Goal: Information Seeking & Learning: Understand process/instructions

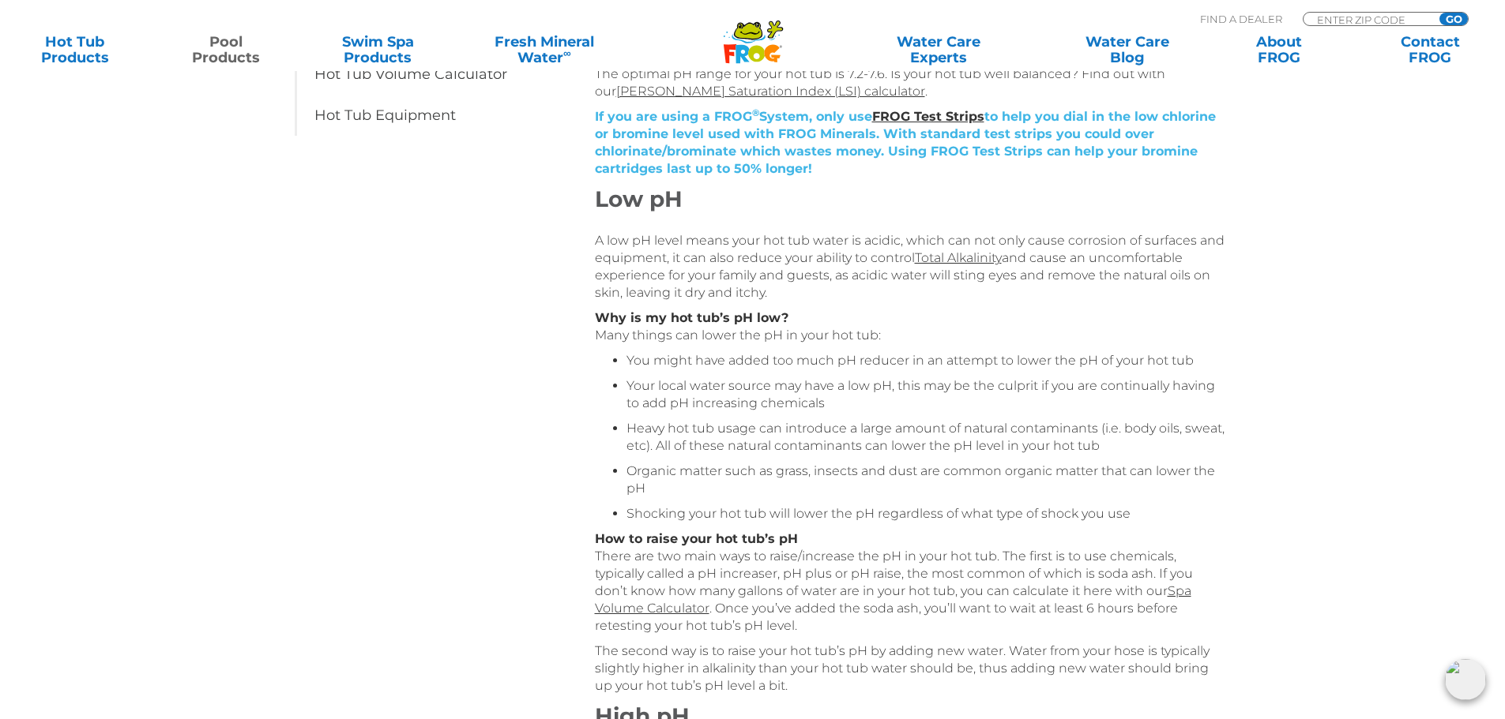
click at [235, 63] on link "Pool Products" at bounding box center [226, 50] width 118 height 32
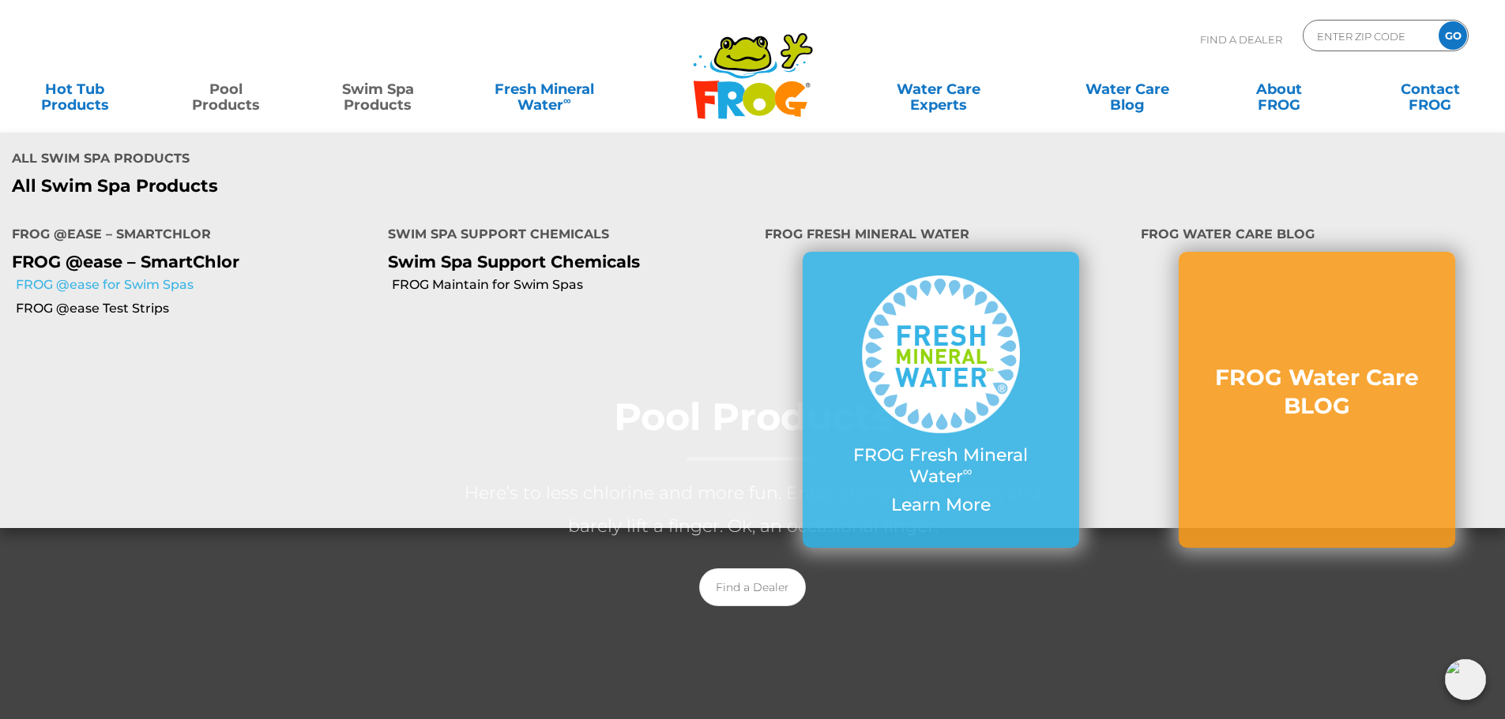
click at [144, 289] on link "FROG @ease for Swim Spas" at bounding box center [196, 284] width 360 height 17
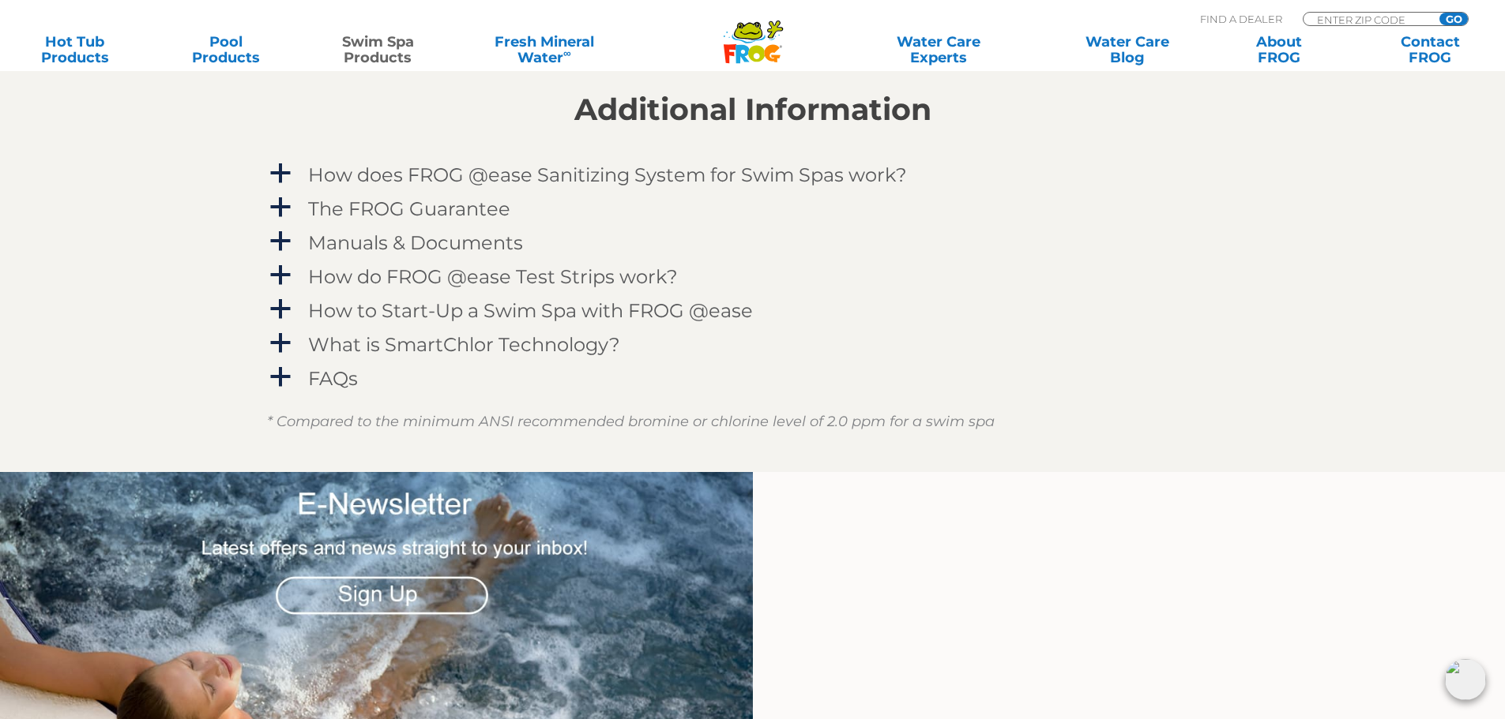
scroll to position [2290, 0]
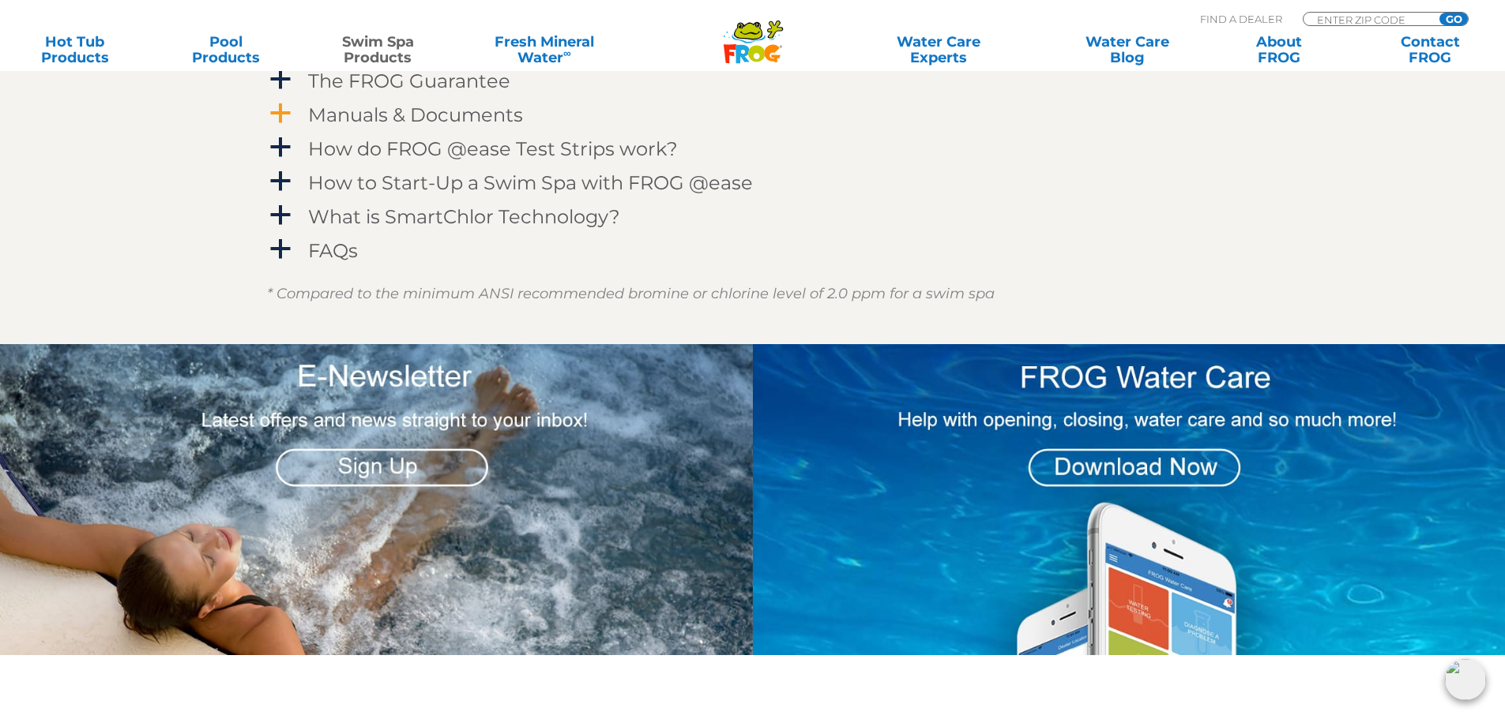
click at [338, 114] on h4 "Manuals & Documents" at bounding box center [415, 114] width 215 height 21
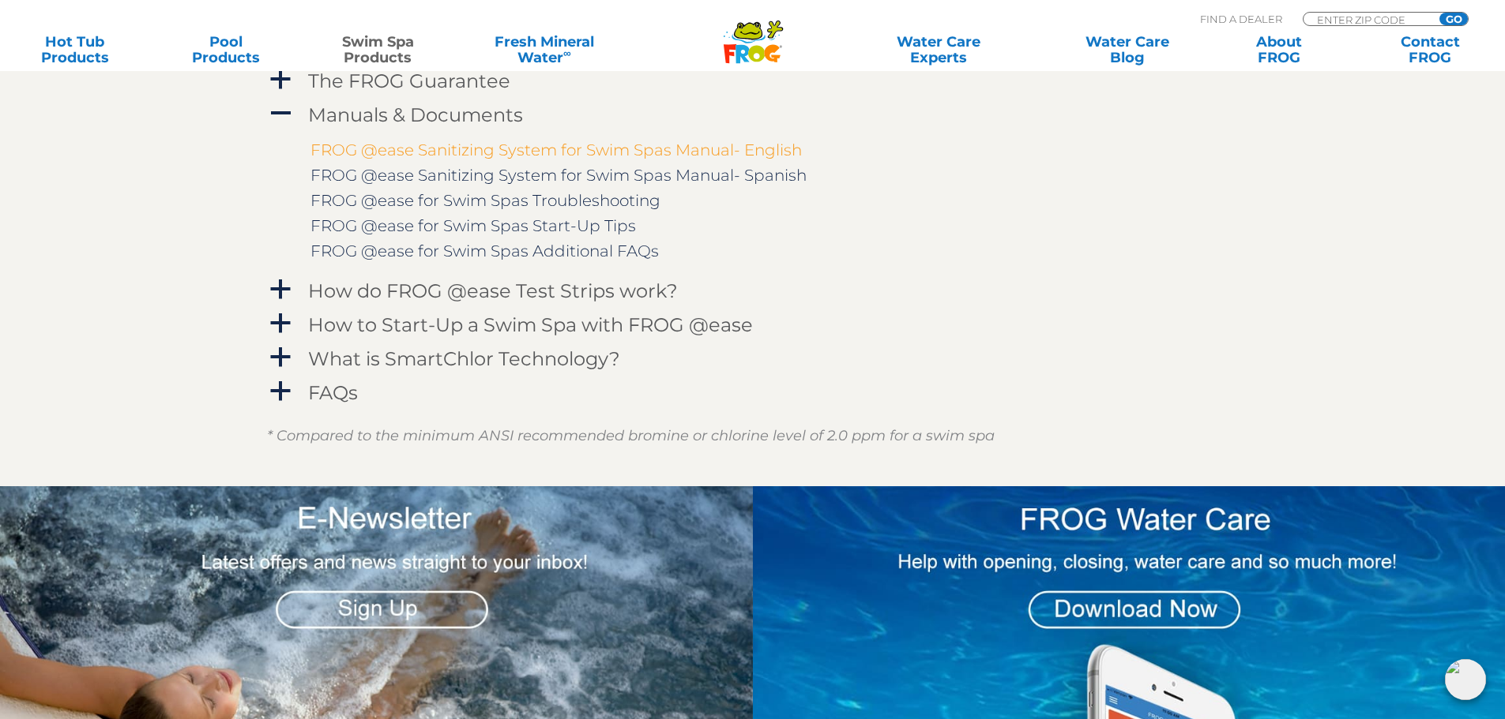
click at [656, 145] on link "FROG @ease Sanitizing System for Swim Spas Manual- English" at bounding box center [555, 150] width 491 height 19
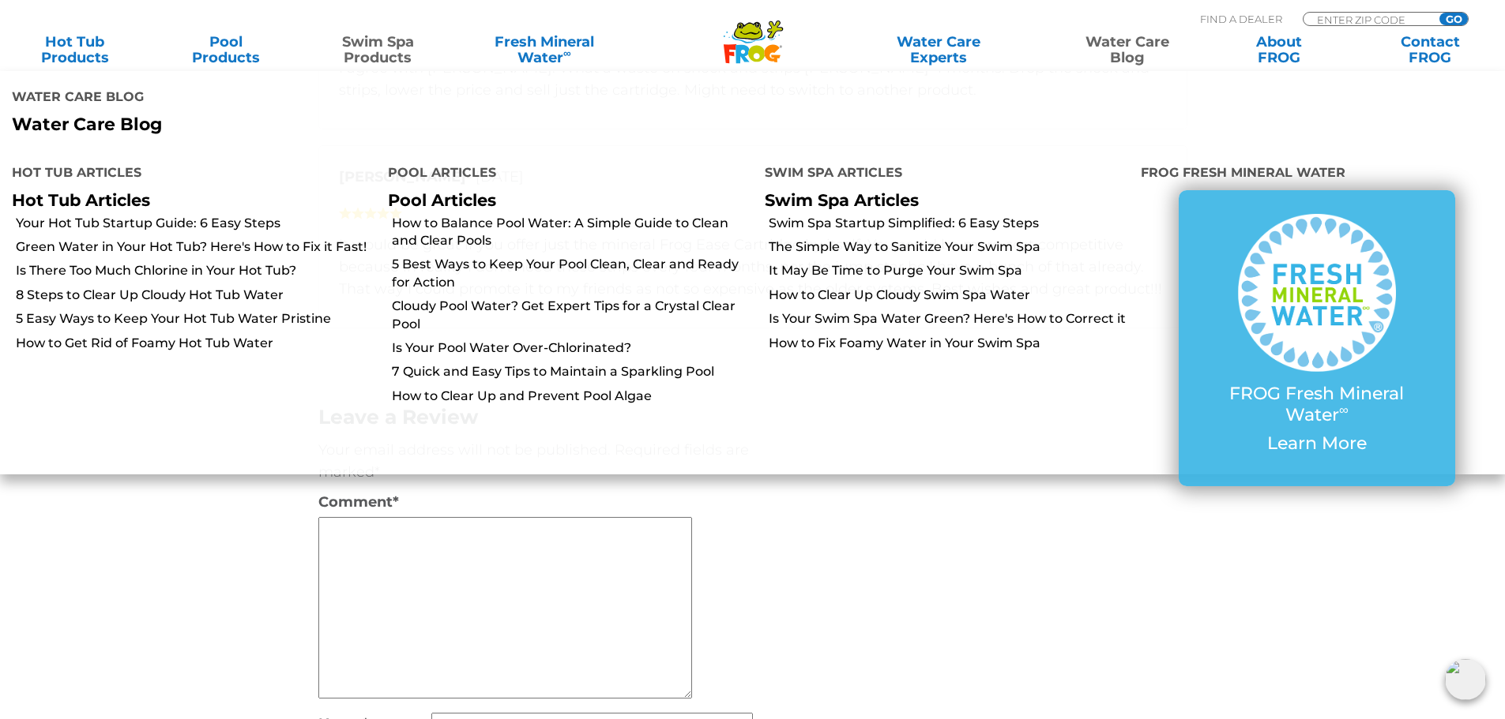
click at [1338, 563] on section "Customer Reviews 5 star = 50% 4 star = 50% 3 star = 0% 2 star = 0% 1 star = 0% …" at bounding box center [752, 319] width 1505 height 1254
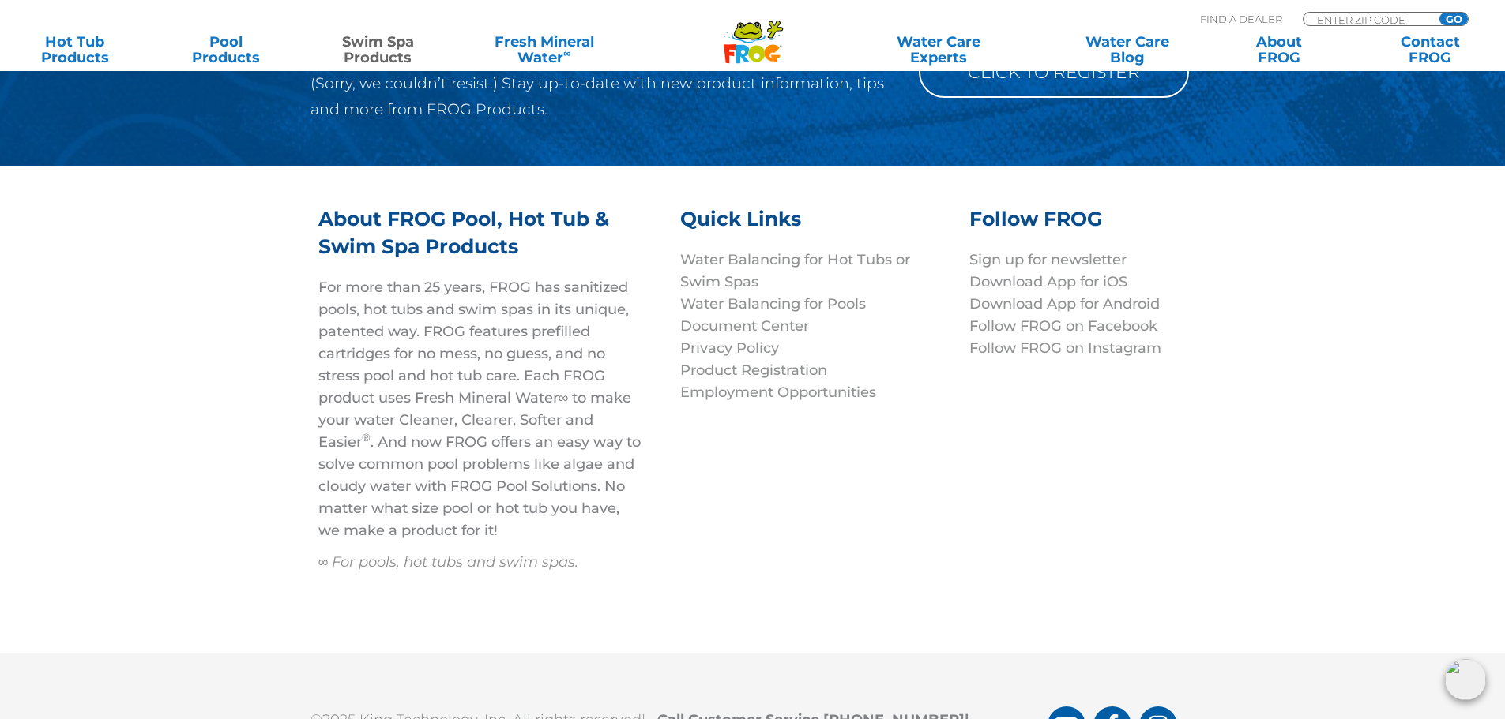
scroll to position [5347, 0]
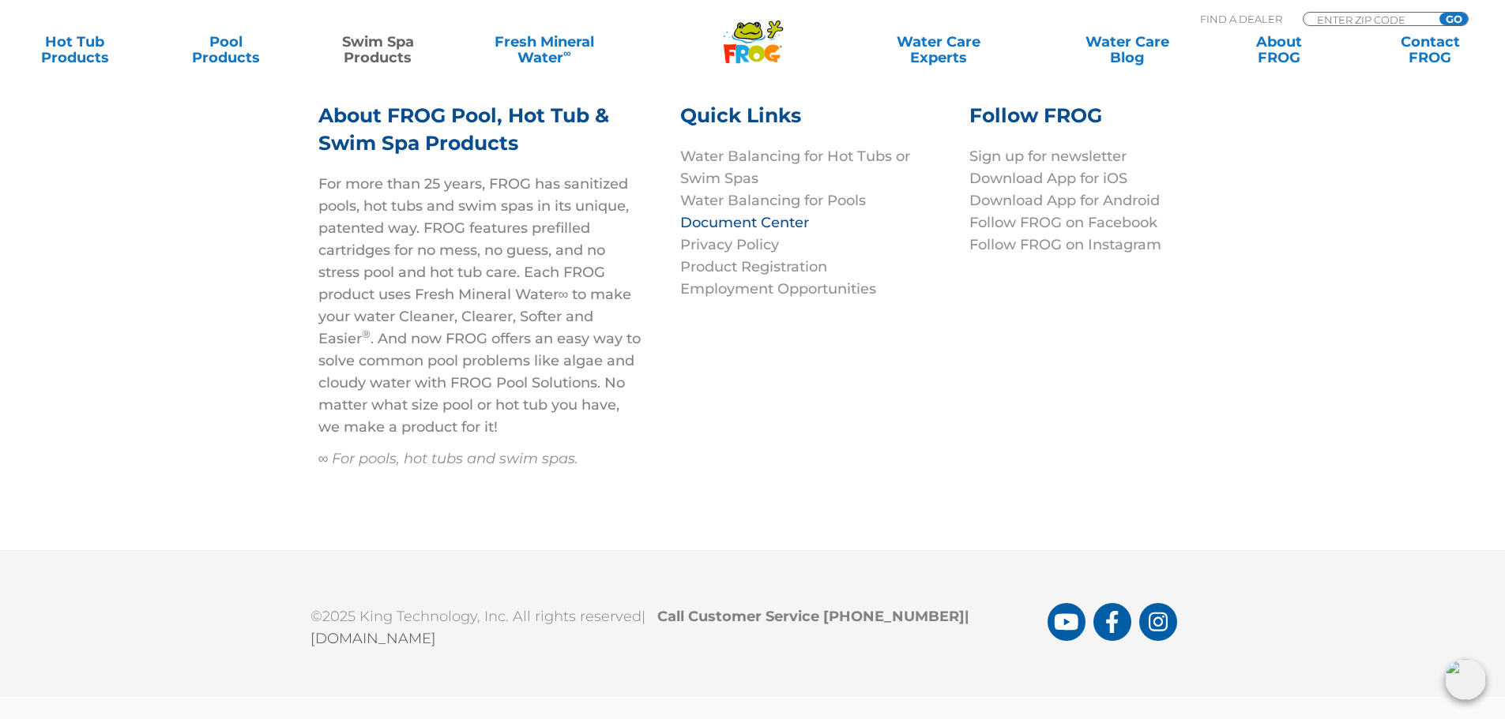
click at [738, 224] on link "Document Center" at bounding box center [744, 222] width 129 height 17
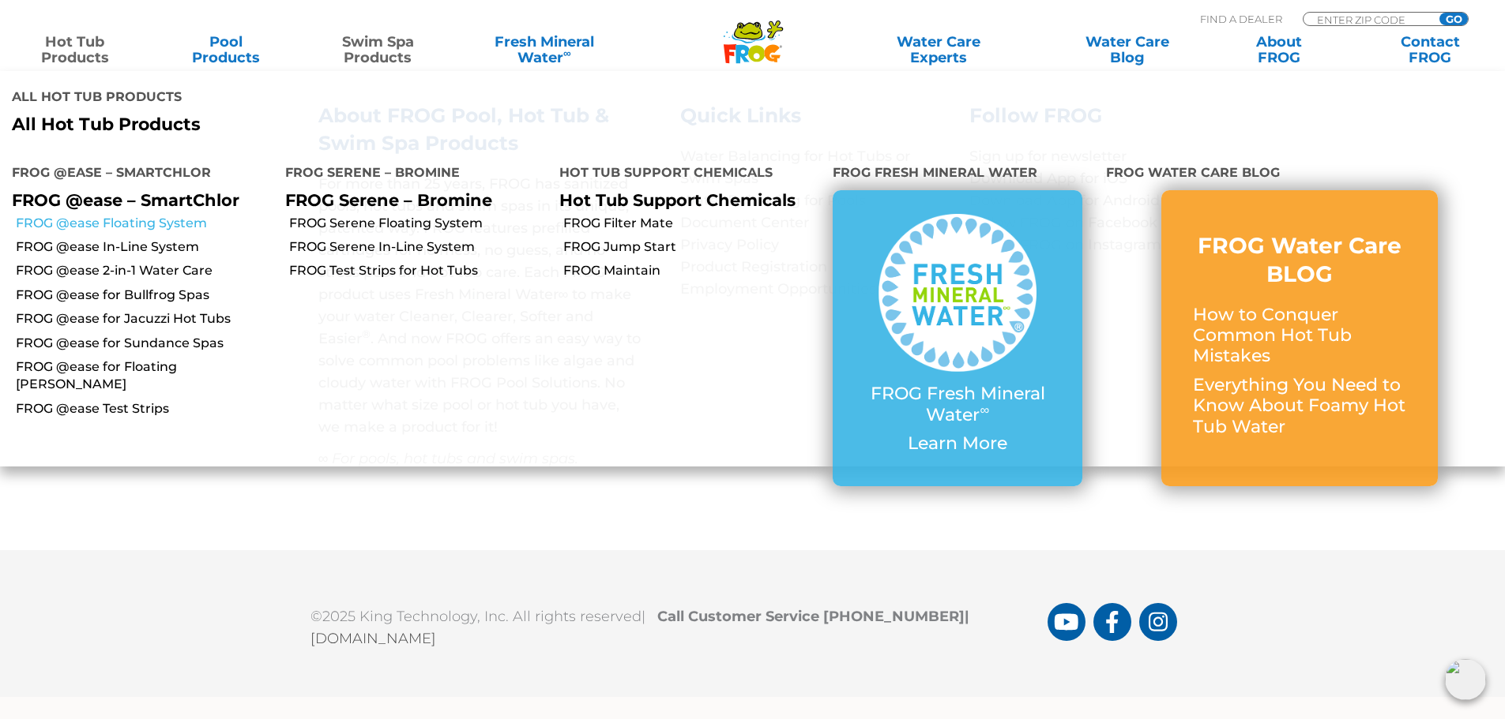
click at [140, 224] on link "FROG @ease Floating System" at bounding box center [144, 223] width 257 height 17
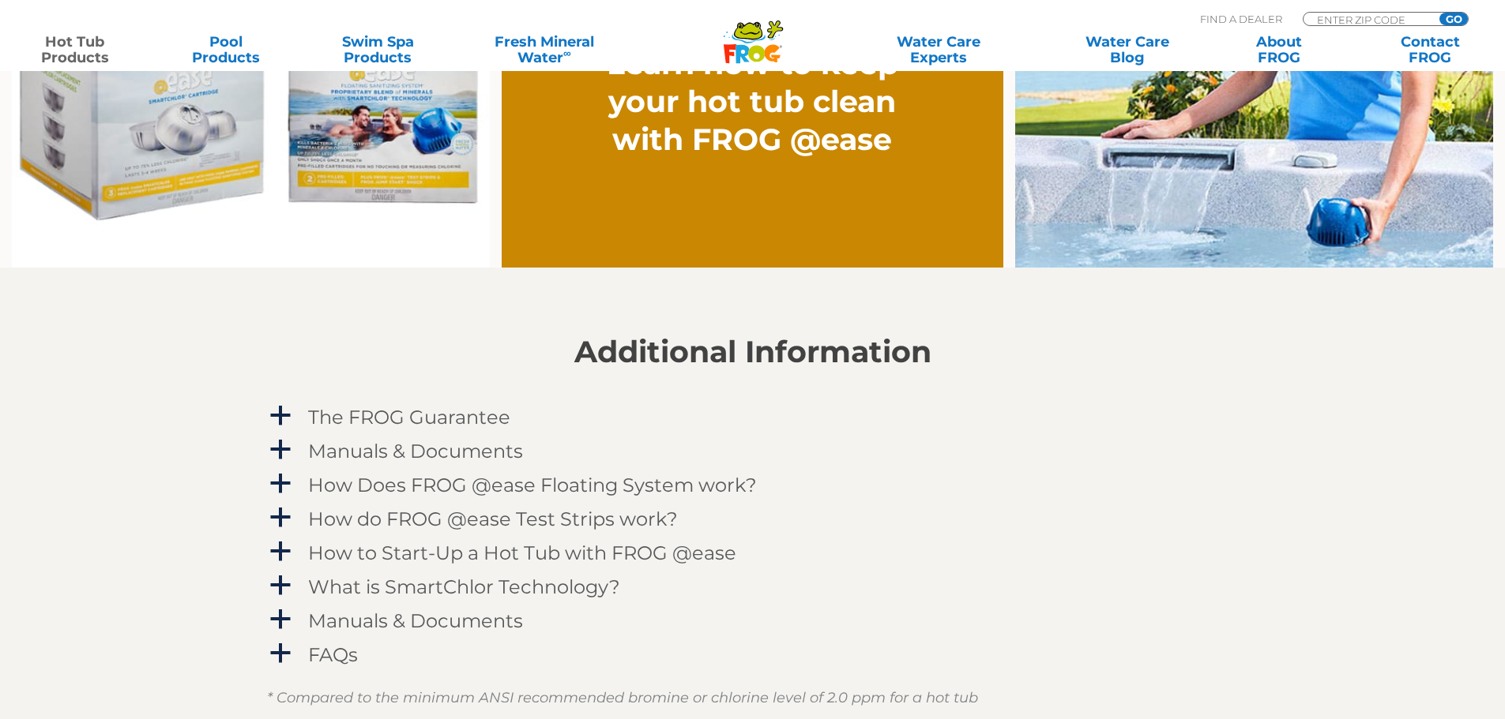
scroll to position [1659, 0]
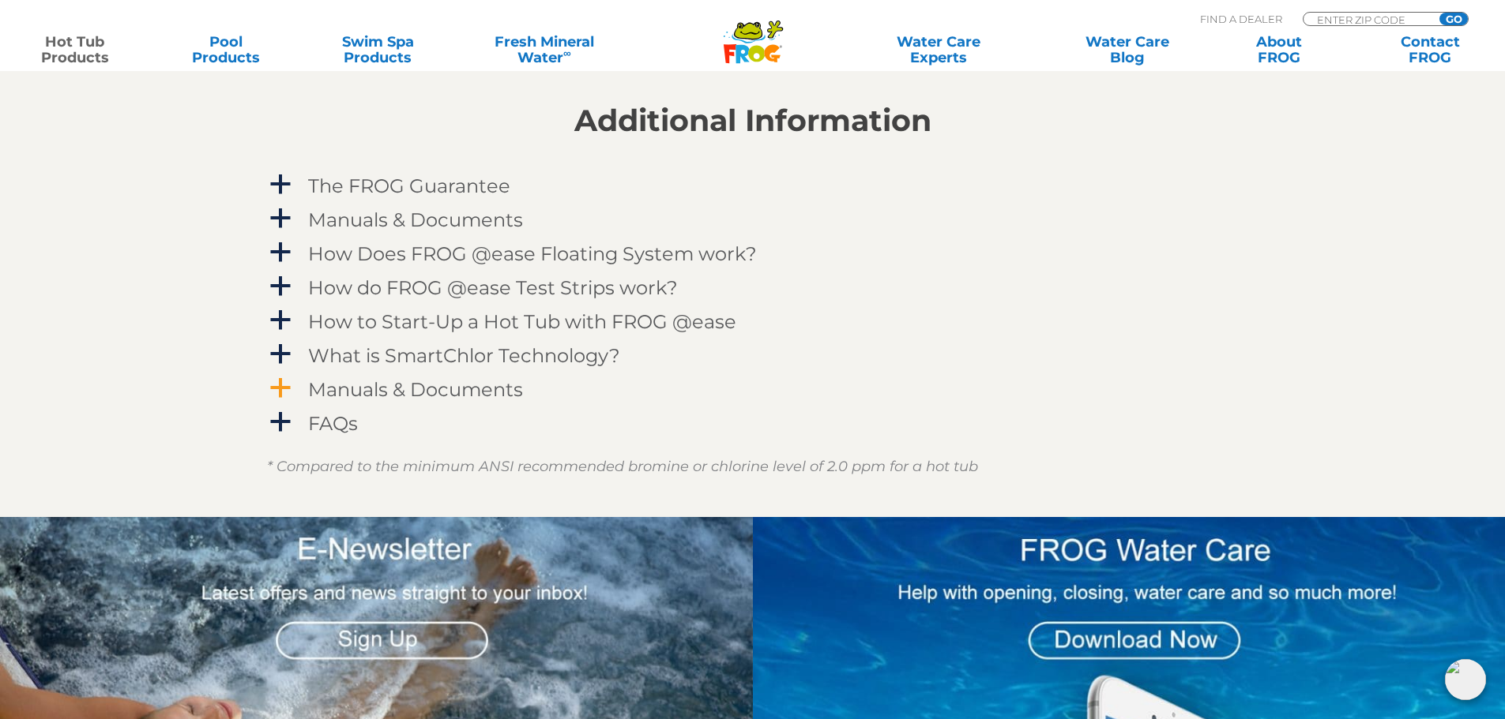
click at [466, 395] on h4 "Manuals & Documents" at bounding box center [415, 389] width 215 height 21
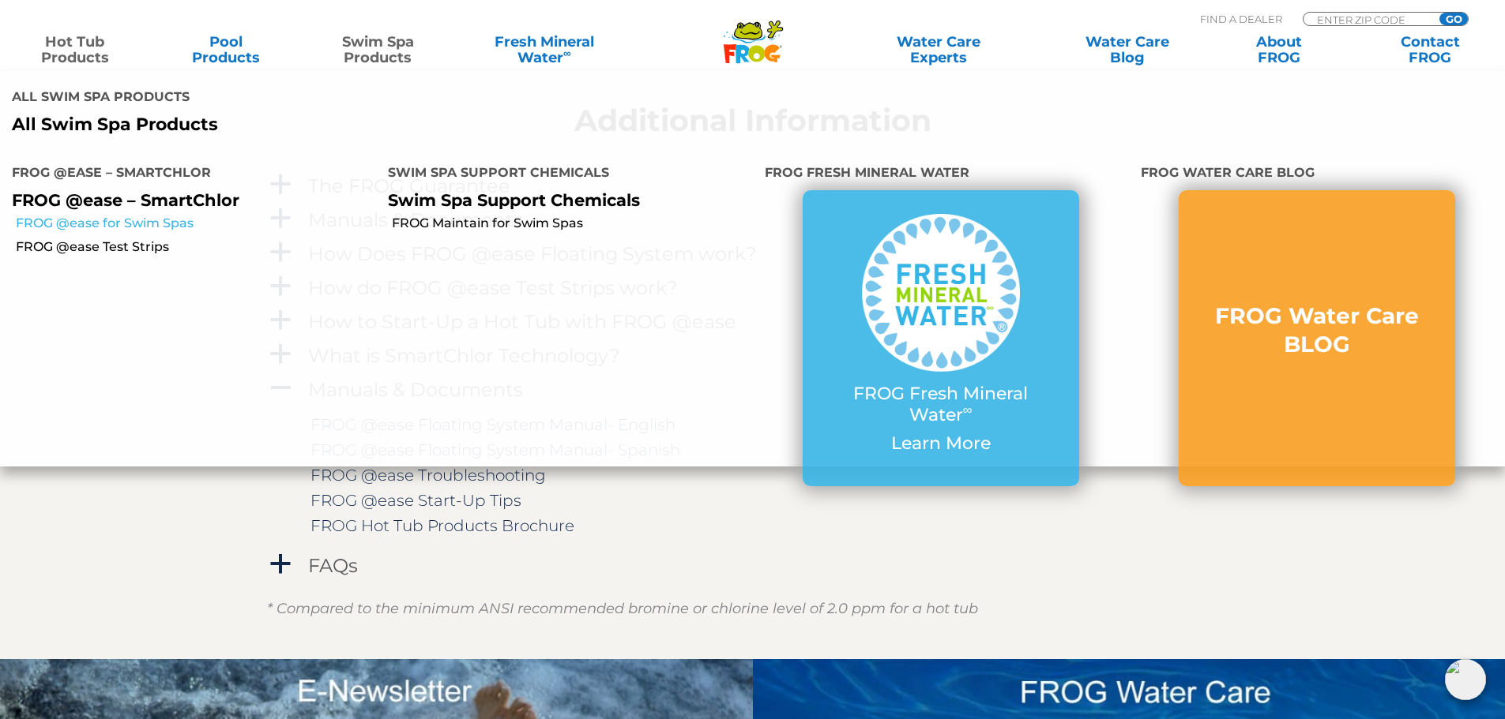
click at [147, 227] on link "FROG @ease for Swim Spas" at bounding box center [196, 223] width 360 height 17
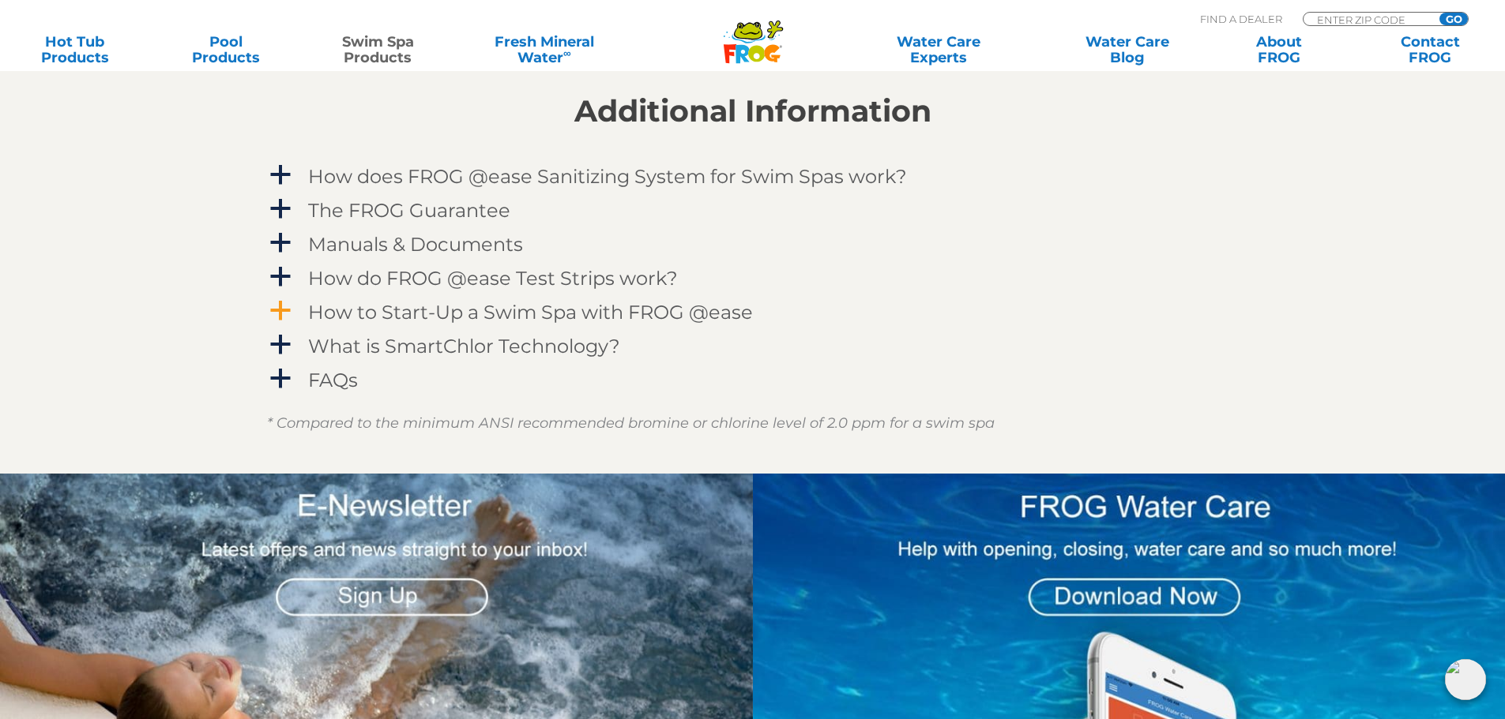
scroll to position [2132, 0]
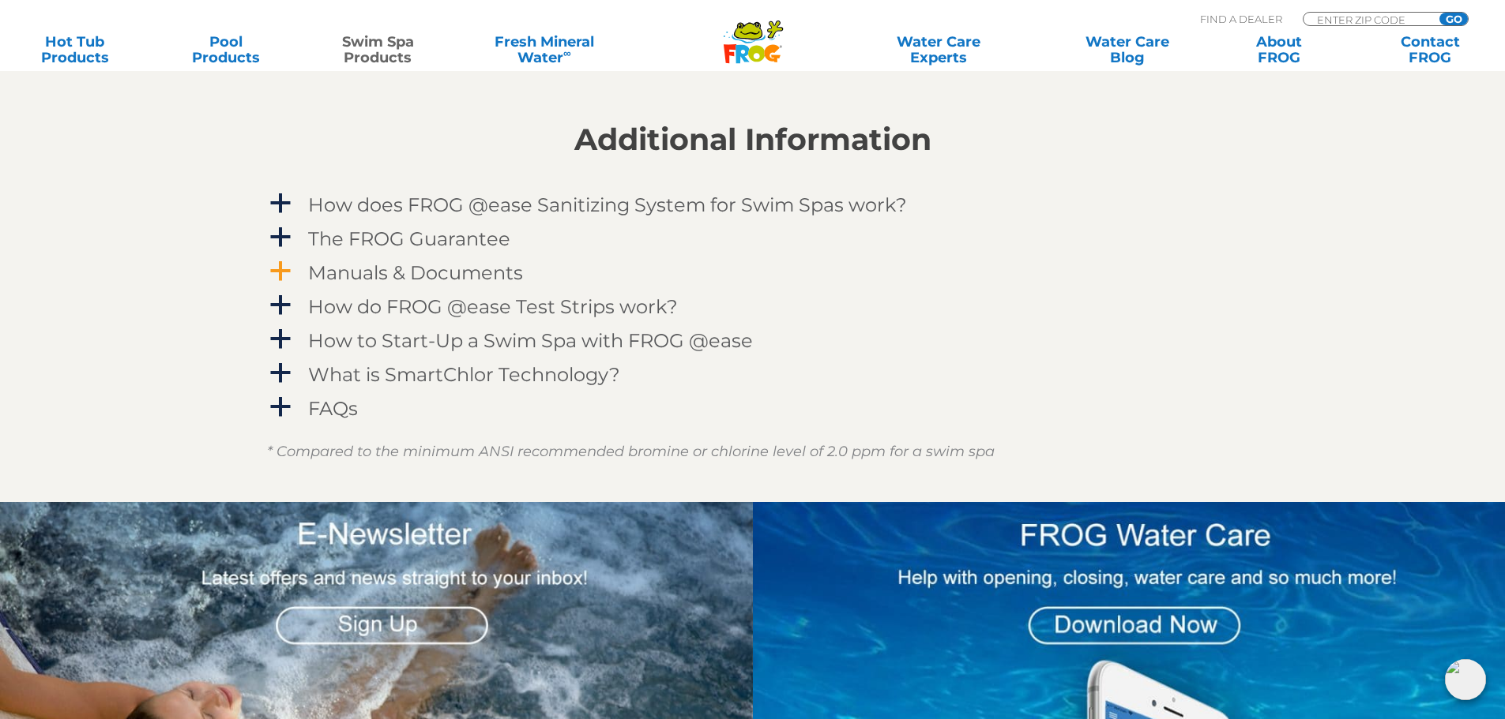
click at [324, 269] on h4 "Manuals & Documents" at bounding box center [415, 272] width 215 height 21
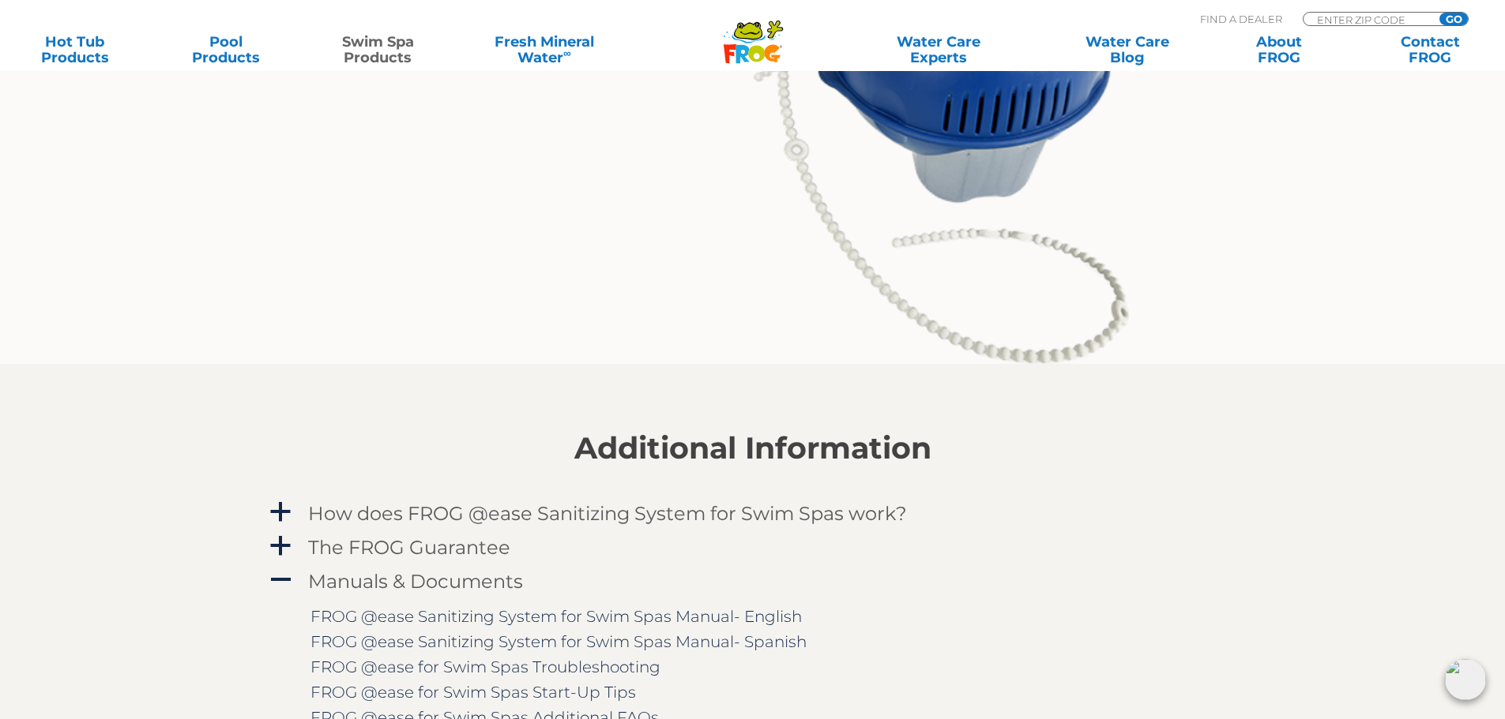
scroll to position [1974, 0]
